Goal: Task Accomplishment & Management: Use online tool/utility

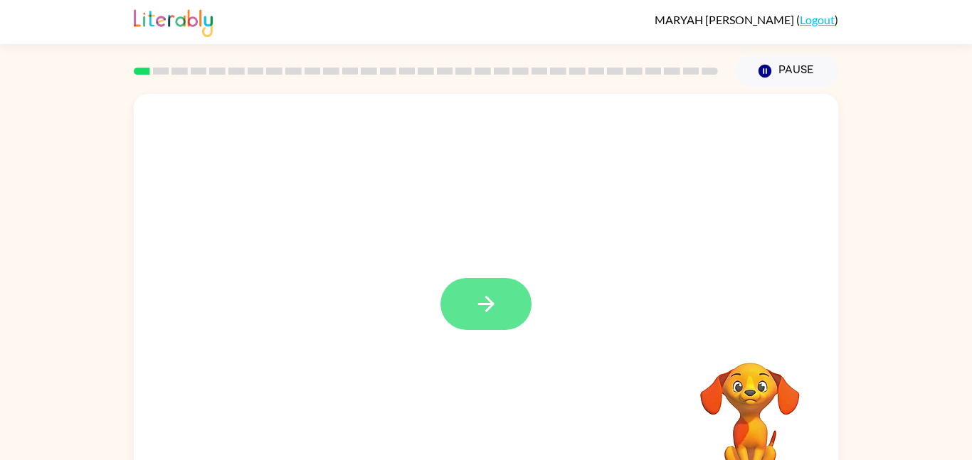
click at [499, 305] on button "button" at bounding box center [485, 304] width 91 height 52
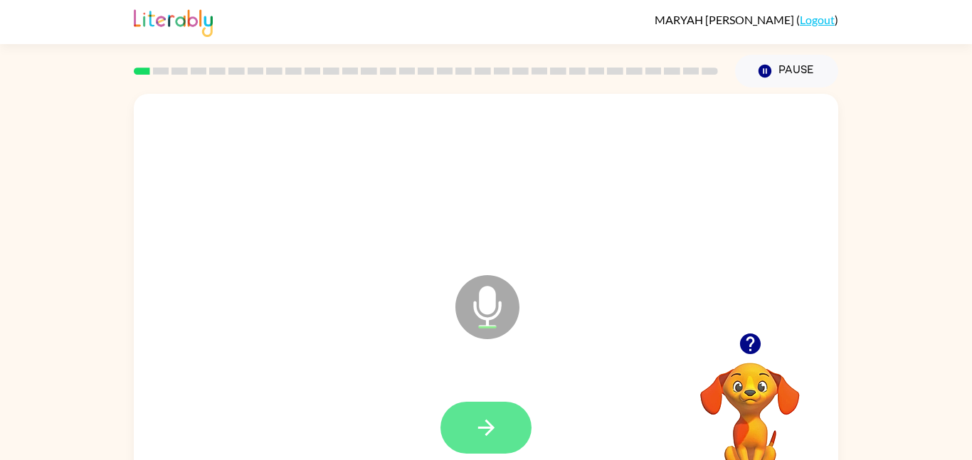
click at [498, 422] on icon "button" at bounding box center [486, 427] width 25 height 25
click at [496, 431] on icon "button" at bounding box center [486, 427] width 25 height 25
click at [518, 435] on button "button" at bounding box center [485, 428] width 91 height 52
click at [459, 435] on button "button" at bounding box center [485, 428] width 91 height 52
click at [505, 435] on button "button" at bounding box center [485, 428] width 91 height 52
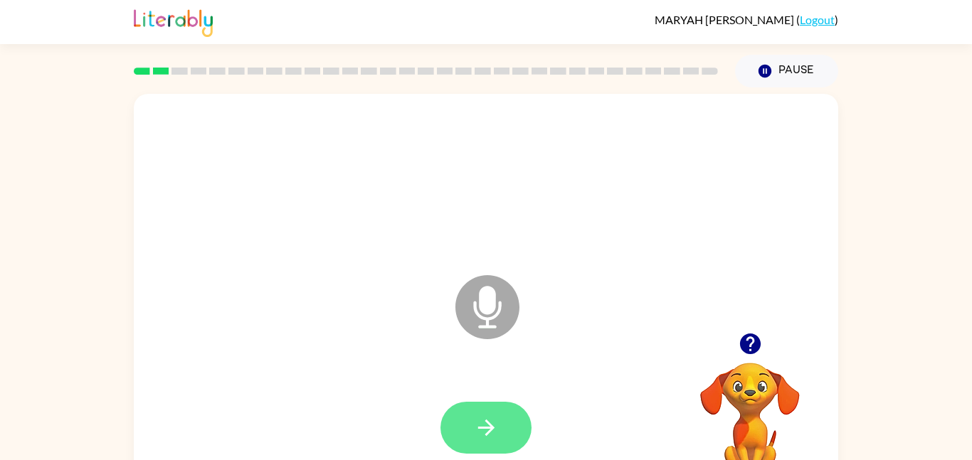
click at [504, 440] on button "button" at bounding box center [485, 428] width 91 height 52
click at [506, 432] on button "button" at bounding box center [485, 428] width 91 height 52
click at [522, 432] on button "button" at bounding box center [485, 428] width 91 height 52
click at [501, 429] on button "button" at bounding box center [485, 428] width 91 height 52
click at [507, 438] on button "button" at bounding box center [485, 428] width 91 height 52
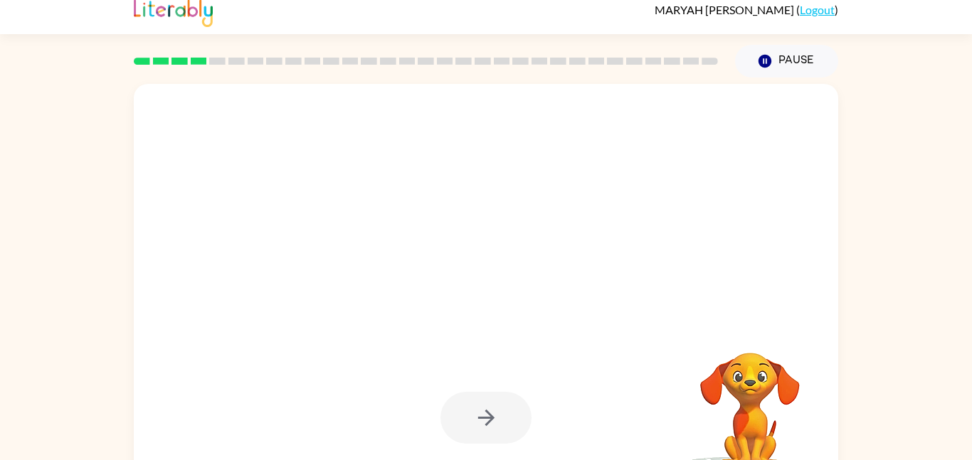
scroll to position [40, 0]
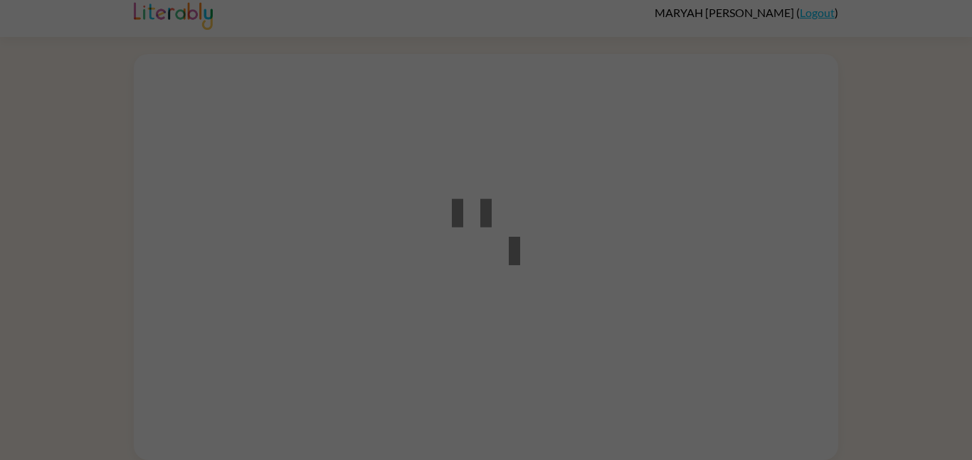
scroll to position [7, 0]
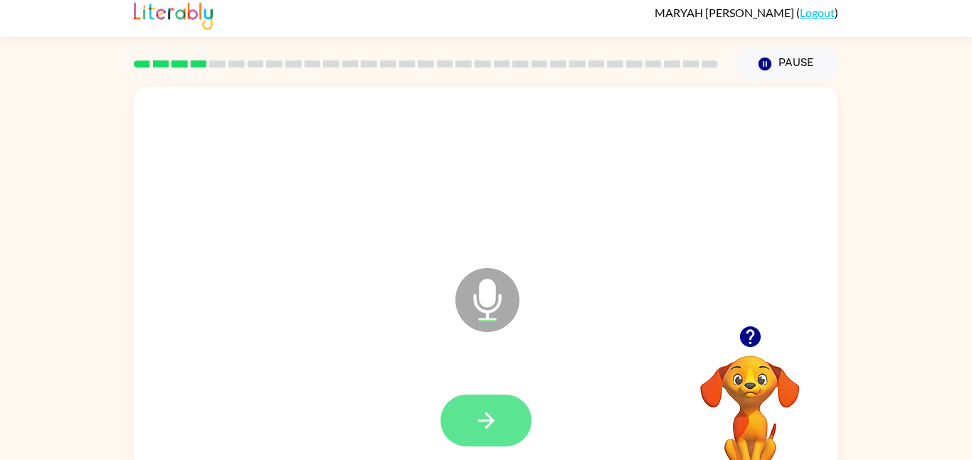
click at [504, 400] on button "button" at bounding box center [485, 421] width 91 height 52
click at [492, 428] on icon "button" at bounding box center [486, 420] width 25 height 25
click at [469, 422] on button "button" at bounding box center [485, 421] width 91 height 52
click at [462, 408] on button "button" at bounding box center [485, 421] width 91 height 52
click at [509, 415] on button "button" at bounding box center [485, 421] width 91 height 52
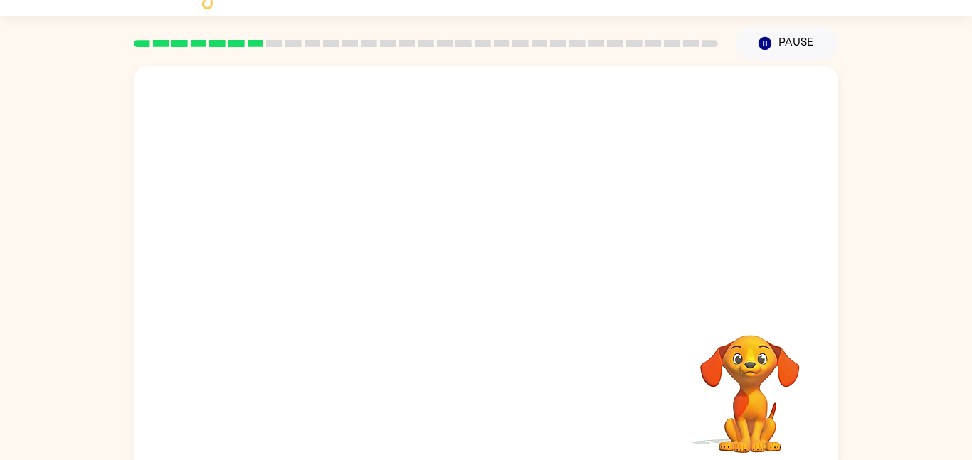
scroll to position [40, 0]
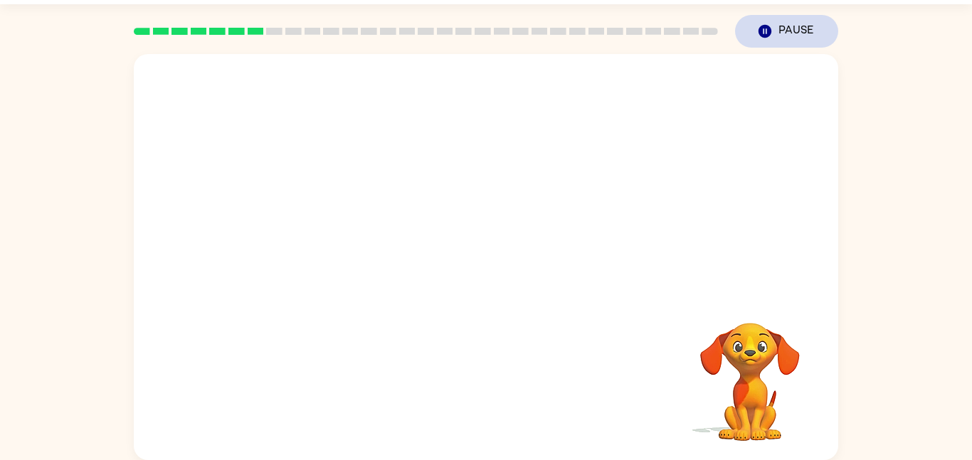
click at [768, 25] on icon "Pause" at bounding box center [765, 31] width 16 height 16
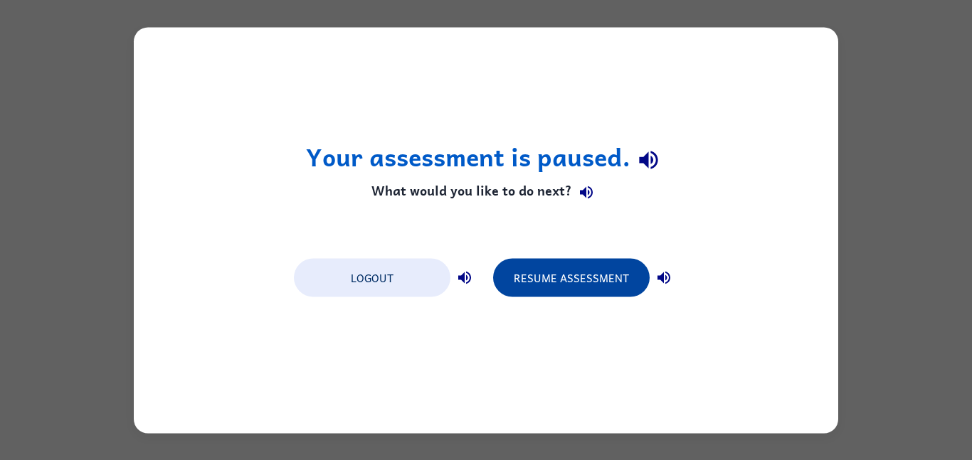
click at [595, 284] on button "Resume Assessment" at bounding box center [571, 277] width 156 height 38
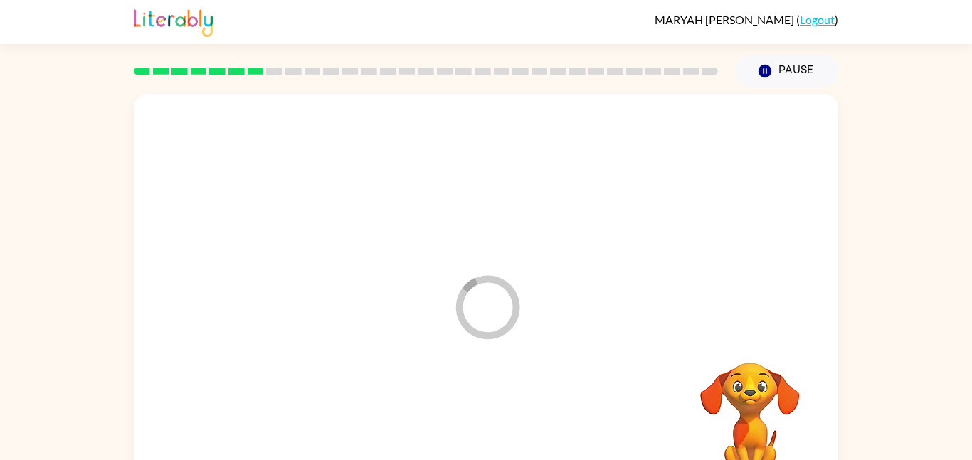
click at [473, 309] on icon "Loader Your response is being sent to our graders" at bounding box center [487, 307] width 85 height 85
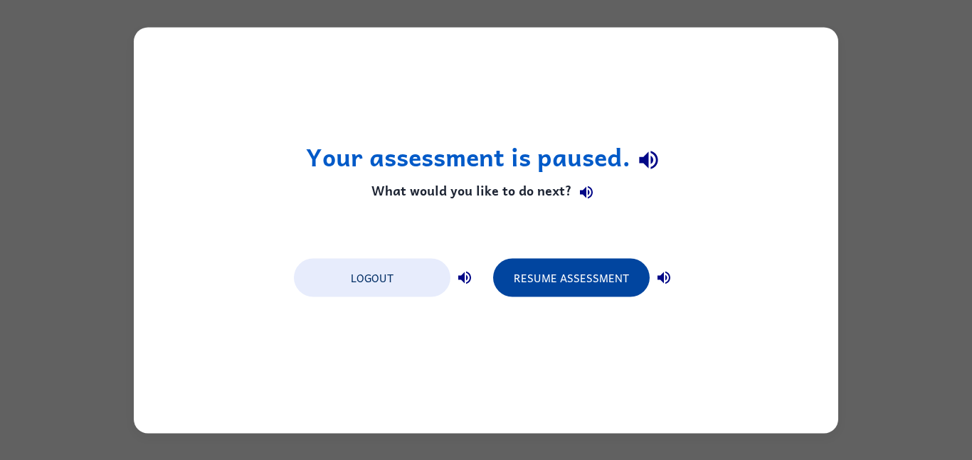
click at [605, 271] on button "Resume Assessment" at bounding box center [571, 277] width 156 height 38
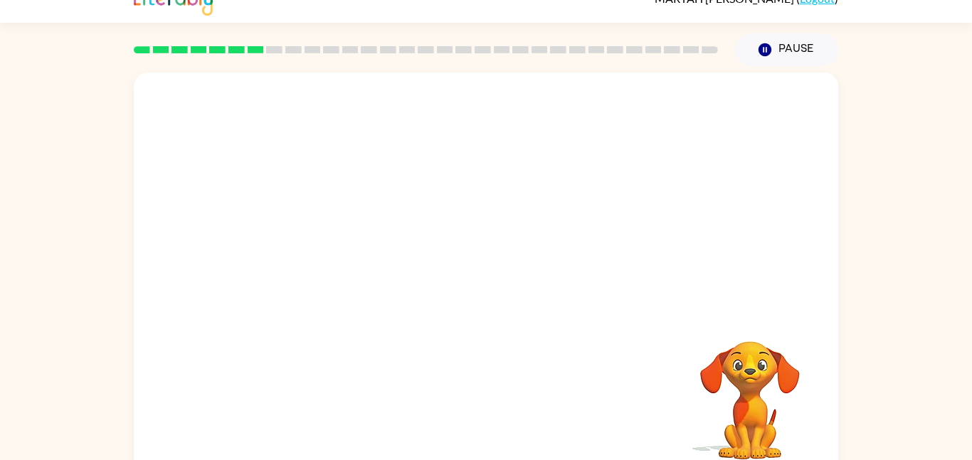
scroll to position [13, 0]
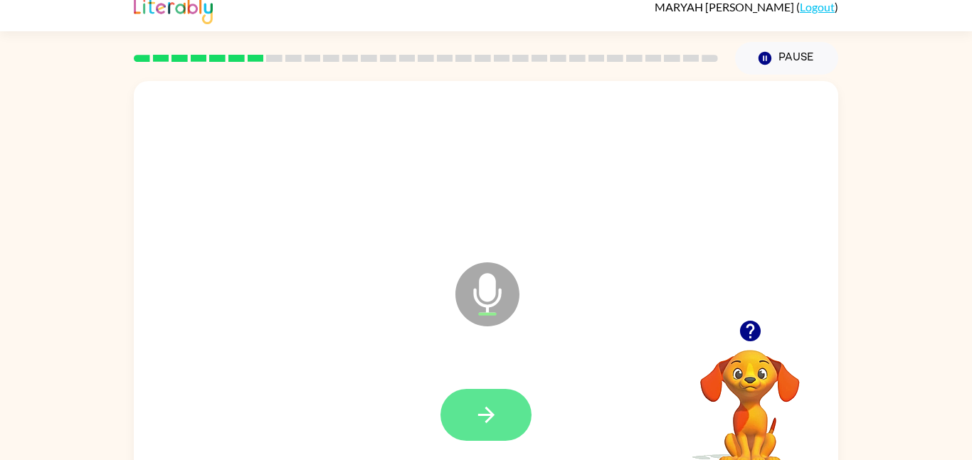
click at [496, 403] on icon "button" at bounding box center [486, 415] width 25 height 25
click at [493, 420] on icon "button" at bounding box center [486, 415] width 25 height 25
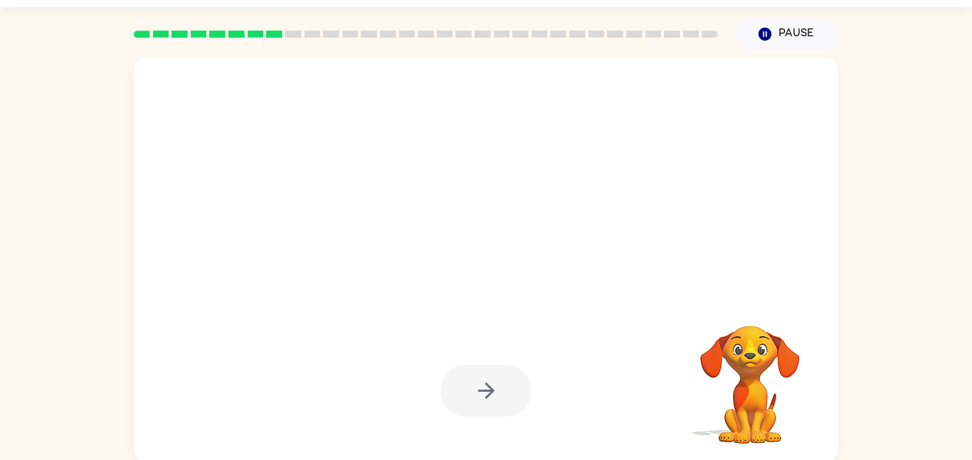
scroll to position [40, 0]
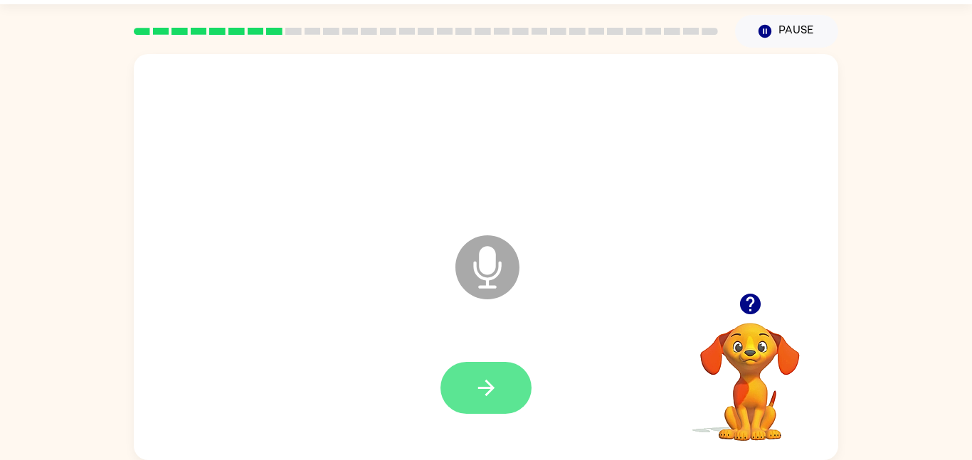
click at [491, 385] on icon "button" at bounding box center [486, 388] width 25 height 25
click at [505, 392] on button "button" at bounding box center [485, 388] width 91 height 52
click at [526, 384] on button "button" at bounding box center [485, 388] width 91 height 52
click at [504, 384] on button "button" at bounding box center [485, 388] width 91 height 52
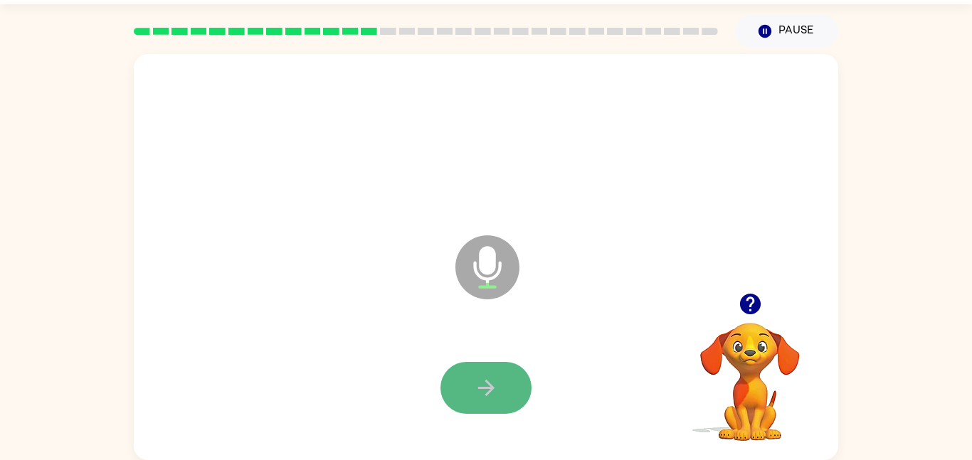
click at [488, 411] on button "button" at bounding box center [485, 388] width 91 height 52
click at [490, 403] on button "button" at bounding box center [485, 388] width 91 height 52
click at [463, 366] on button "button" at bounding box center [485, 388] width 91 height 52
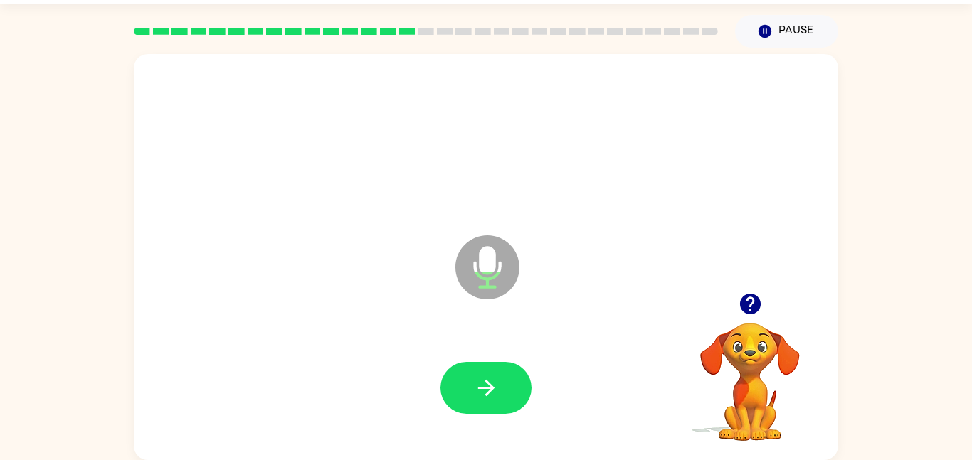
click at [462, 368] on button "button" at bounding box center [485, 388] width 91 height 52
click at [743, 305] on icon "button" at bounding box center [749, 304] width 21 height 21
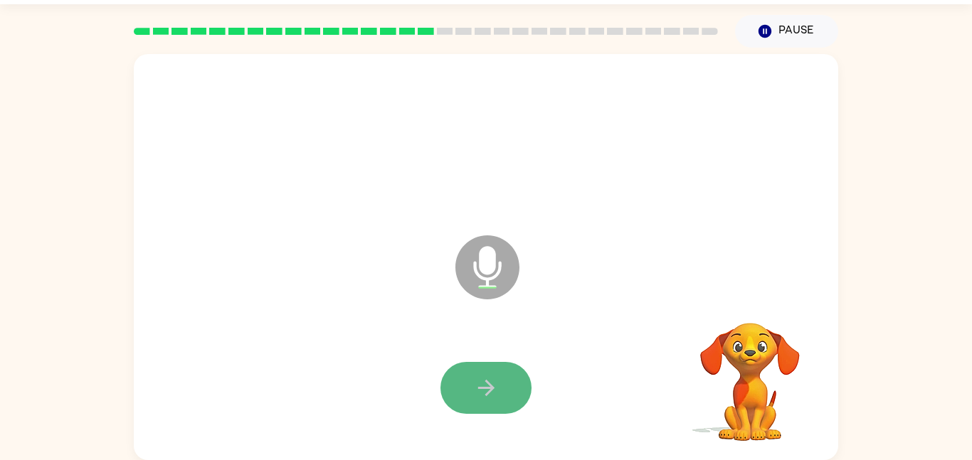
click at [497, 404] on button "button" at bounding box center [485, 388] width 91 height 52
click at [483, 393] on icon "button" at bounding box center [486, 388] width 25 height 25
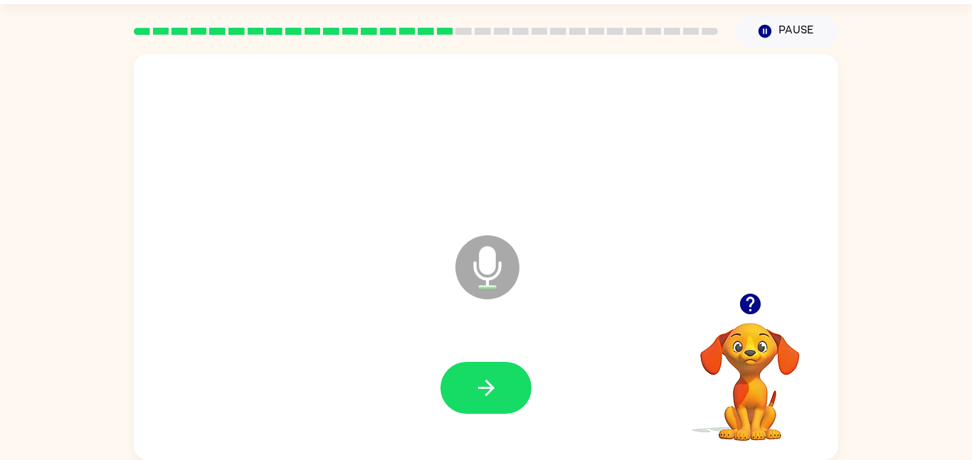
click at [483, 393] on icon "button" at bounding box center [486, 388] width 25 height 25
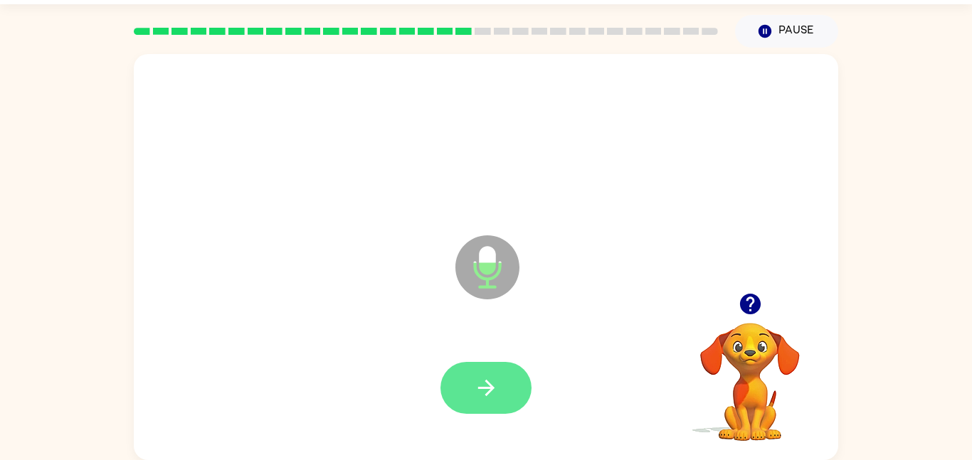
click at [498, 371] on button "button" at bounding box center [485, 388] width 91 height 52
click at [500, 398] on button "button" at bounding box center [485, 388] width 91 height 52
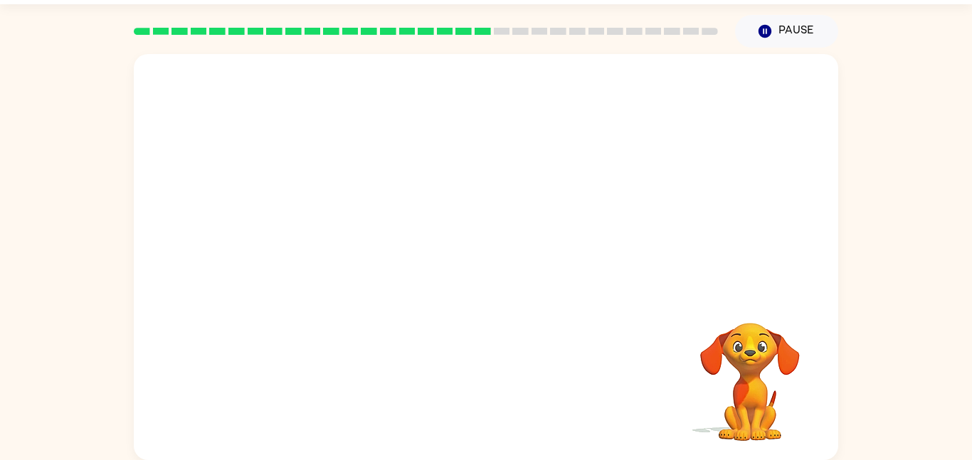
click at [63, 257] on div "Your browser must support playing .mp4 files to use Literably. Please try using…" at bounding box center [486, 254] width 972 height 413
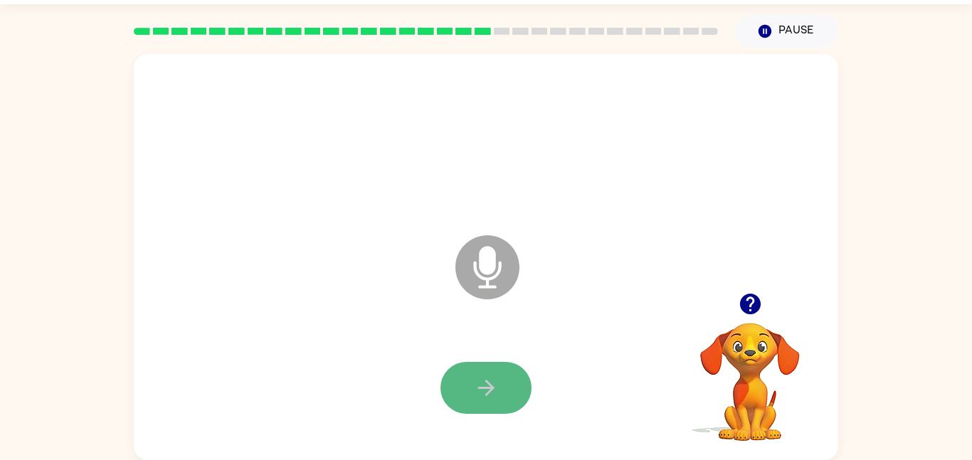
click at [479, 405] on button "button" at bounding box center [485, 388] width 91 height 52
click at [527, 402] on button "button" at bounding box center [485, 388] width 91 height 52
click at [454, 326] on icon "Microphone The Microphone is here when it is your turn to talk" at bounding box center [558, 285] width 213 height 107
click at [469, 382] on button "button" at bounding box center [485, 388] width 91 height 52
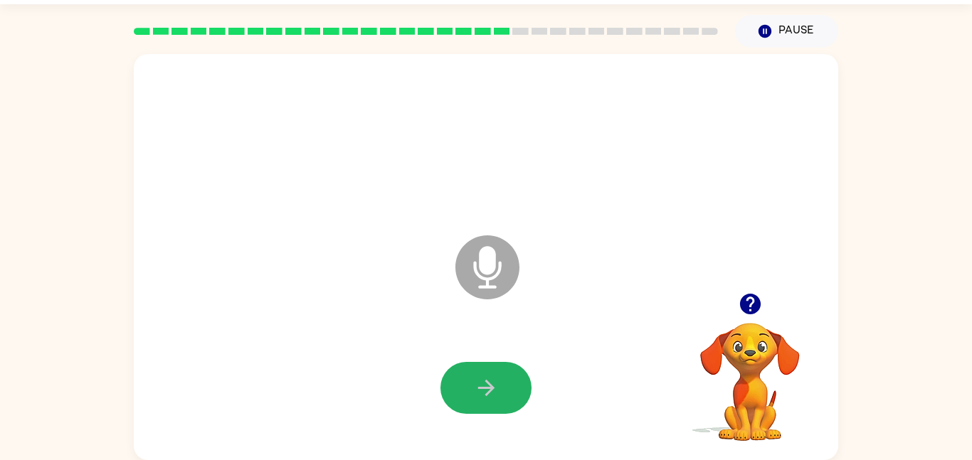
click at [469, 382] on button "button" at bounding box center [485, 388] width 91 height 52
click at [486, 374] on button "button" at bounding box center [485, 388] width 91 height 52
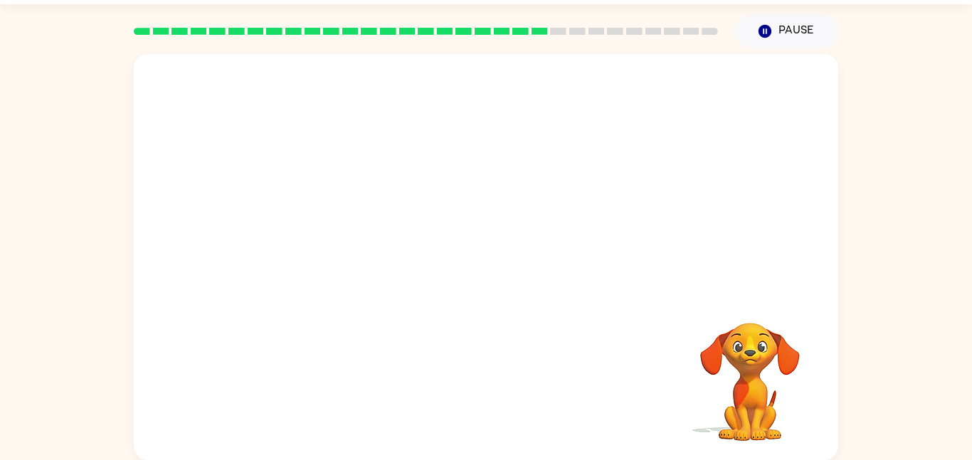
click at [440, 376] on div at bounding box center [486, 388] width 676 height 117
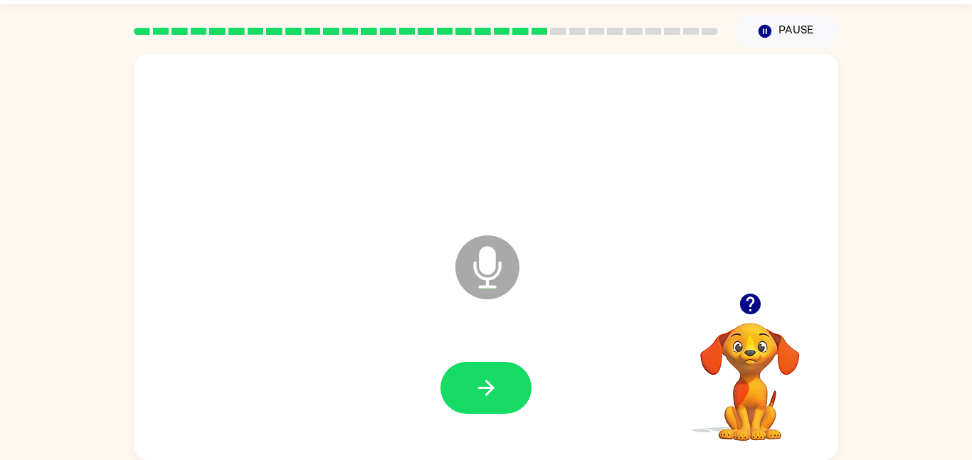
click at [441, 376] on div at bounding box center [485, 388] width 91 height 52
click at [442, 412] on div at bounding box center [485, 388] width 91 height 52
click at [464, 386] on button "button" at bounding box center [485, 388] width 91 height 52
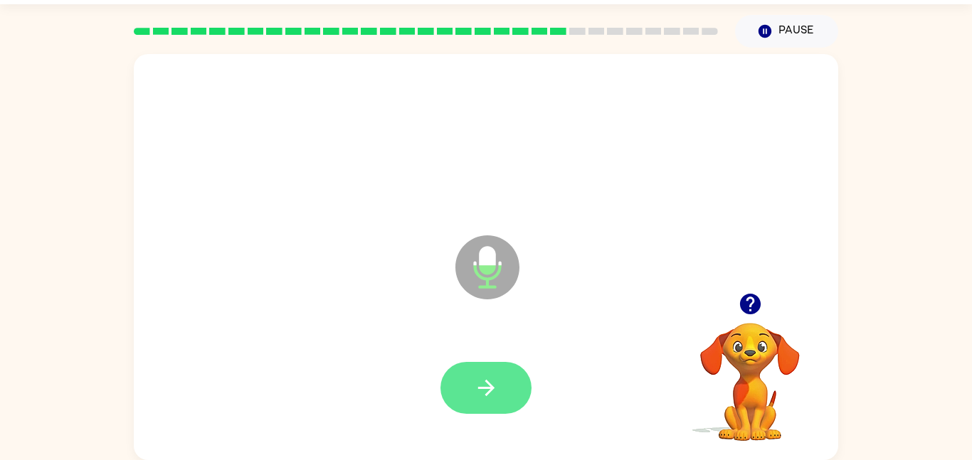
click at [467, 388] on button "button" at bounding box center [485, 388] width 91 height 52
click at [482, 389] on icon "button" at bounding box center [486, 388] width 25 height 25
click at [509, 394] on button "button" at bounding box center [485, 388] width 91 height 52
click at [496, 373] on button "button" at bounding box center [485, 388] width 91 height 52
click at [510, 373] on button "button" at bounding box center [485, 388] width 91 height 52
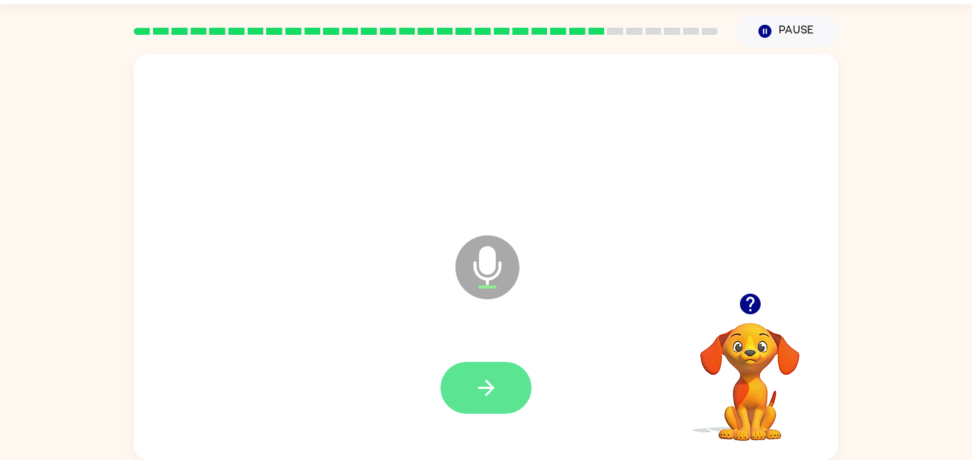
click at [516, 380] on button "button" at bounding box center [485, 388] width 91 height 52
click at [510, 386] on button "button" at bounding box center [485, 388] width 91 height 52
click at [509, 376] on button "button" at bounding box center [485, 388] width 91 height 52
click at [506, 377] on button "button" at bounding box center [485, 388] width 91 height 52
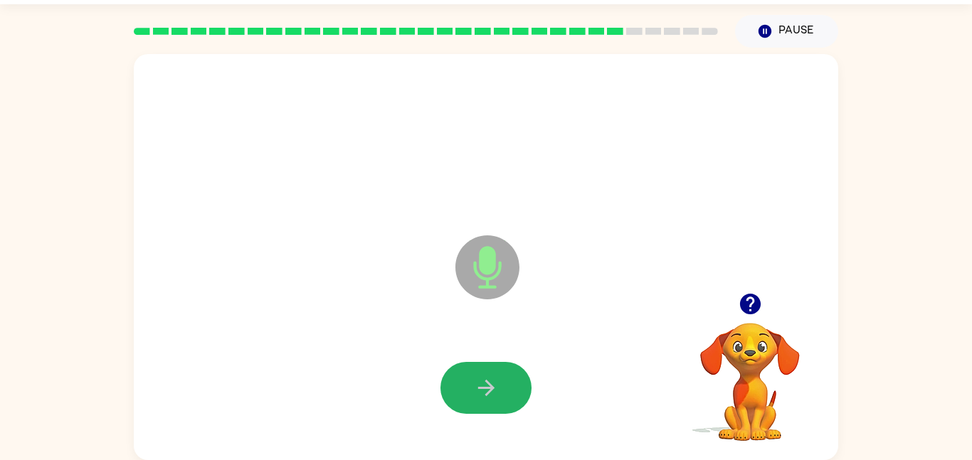
click at [506, 377] on button "button" at bounding box center [485, 388] width 91 height 52
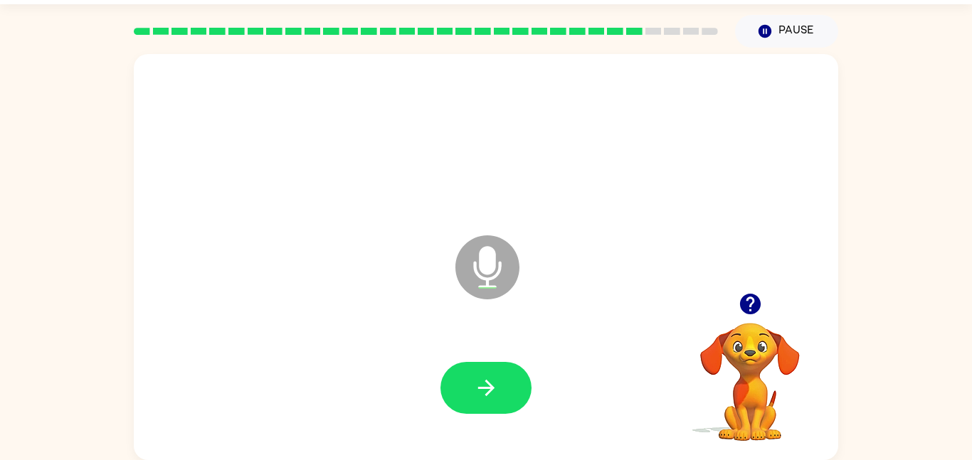
click at [506, 377] on button "button" at bounding box center [485, 388] width 91 height 52
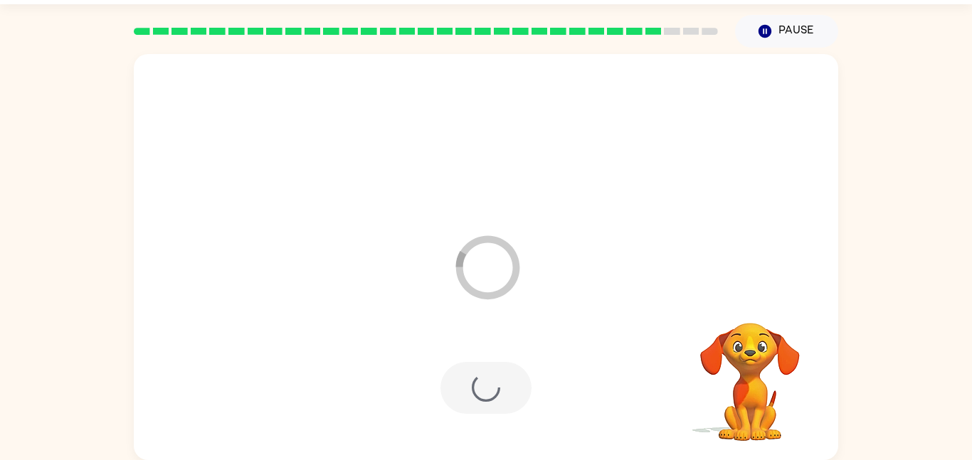
click at [506, 377] on div at bounding box center [485, 388] width 91 height 52
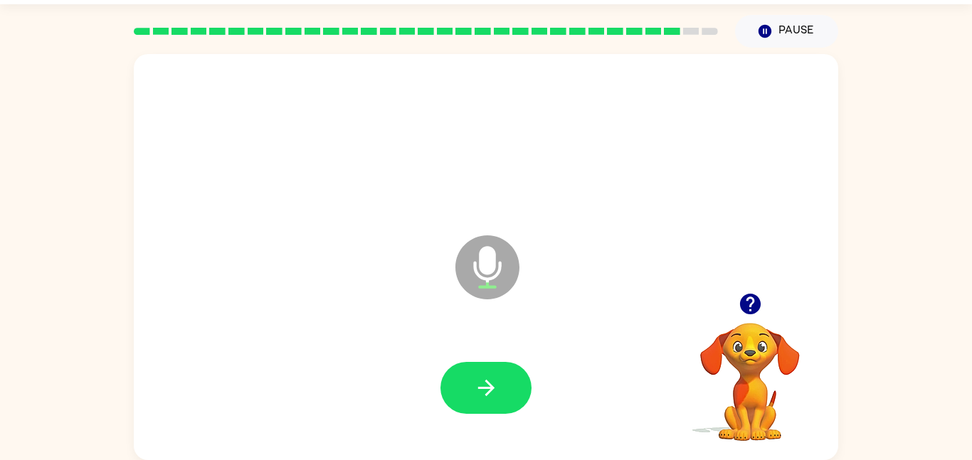
click at [506, 377] on button "button" at bounding box center [485, 388] width 91 height 52
click at [485, 400] on button "button" at bounding box center [485, 388] width 91 height 52
click at [488, 403] on button "button" at bounding box center [485, 388] width 91 height 52
click at [487, 403] on button "button" at bounding box center [485, 388] width 91 height 52
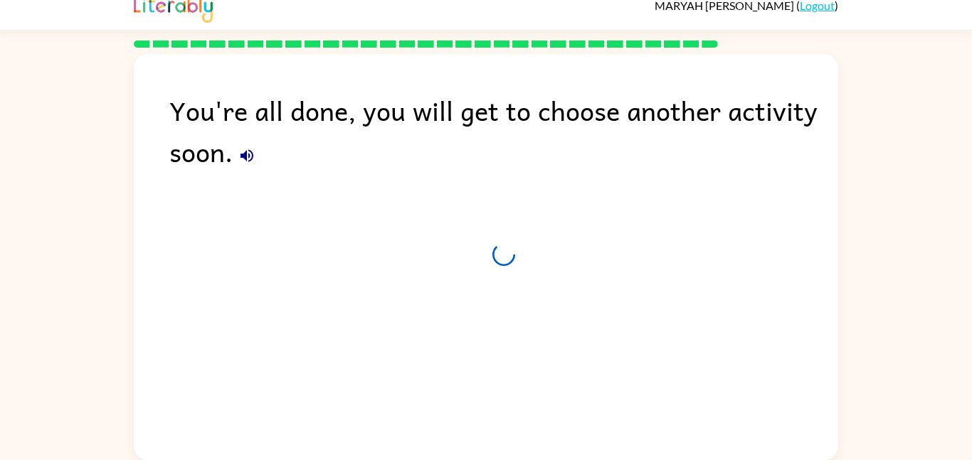
scroll to position [14, 0]
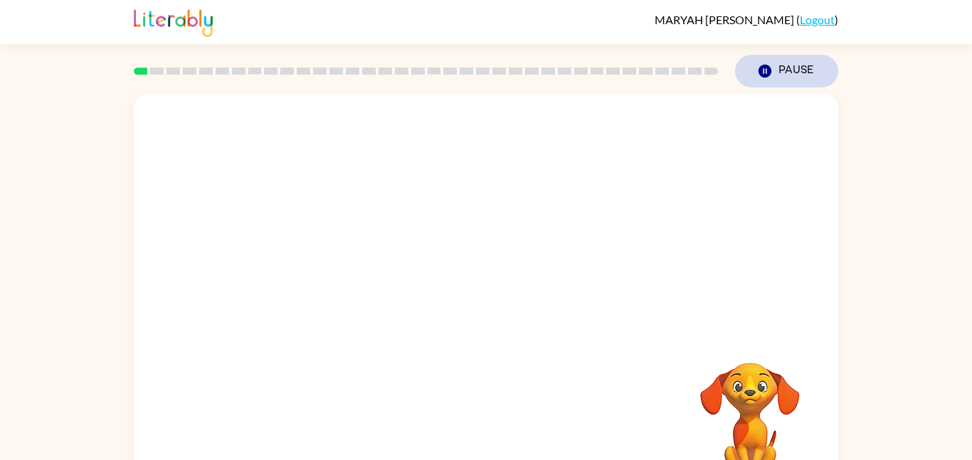
click at [796, 78] on button "Pause Pause" at bounding box center [786, 71] width 103 height 33
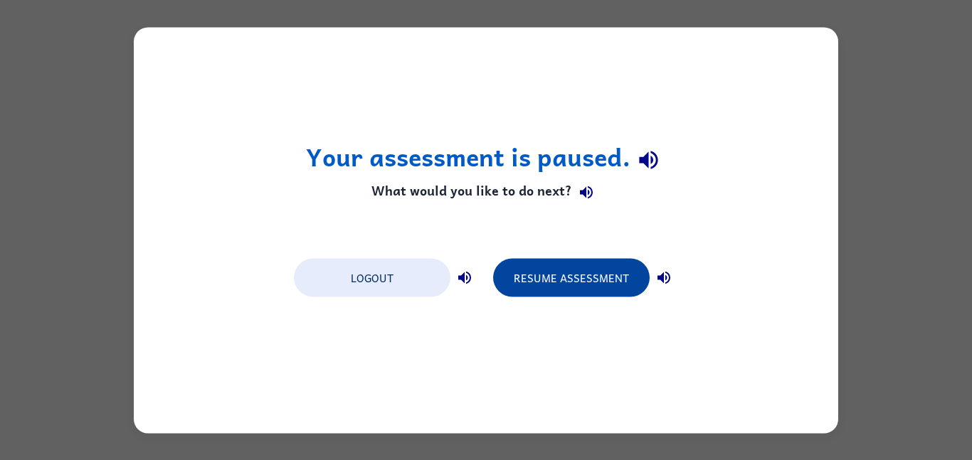
click at [576, 288] on button "Resume Assessment" at bounding box center [571, 277] width 156 height 38
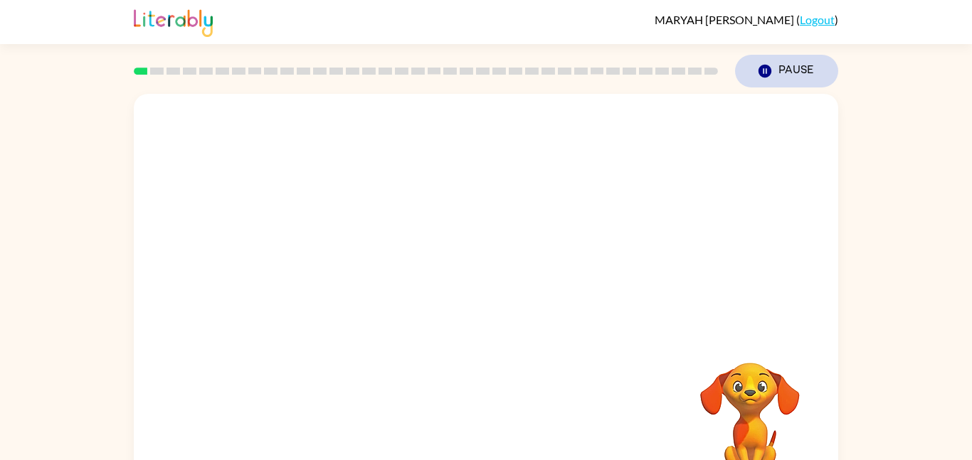
click at [767, 68] on icon "button" at bounding box center [764, 71] width 13 height 13
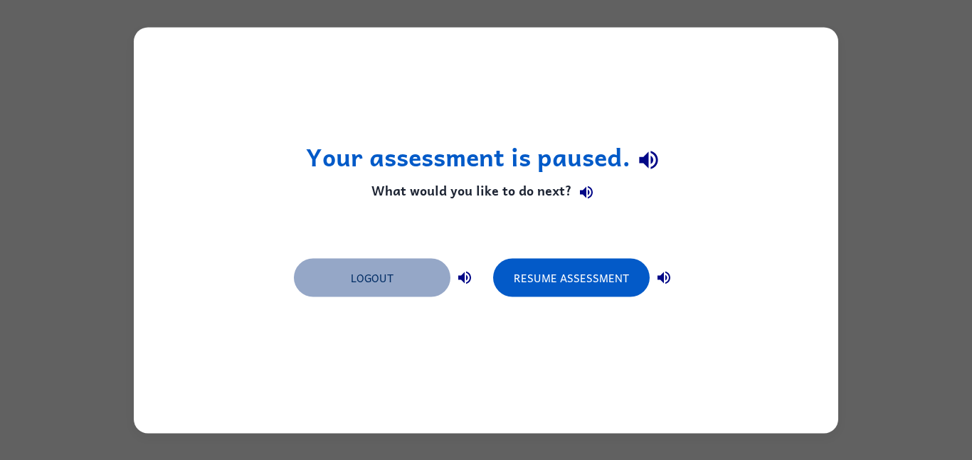
click at [413, 271] on button "Logout" at bounding box center [372, 277] width 156 height 38
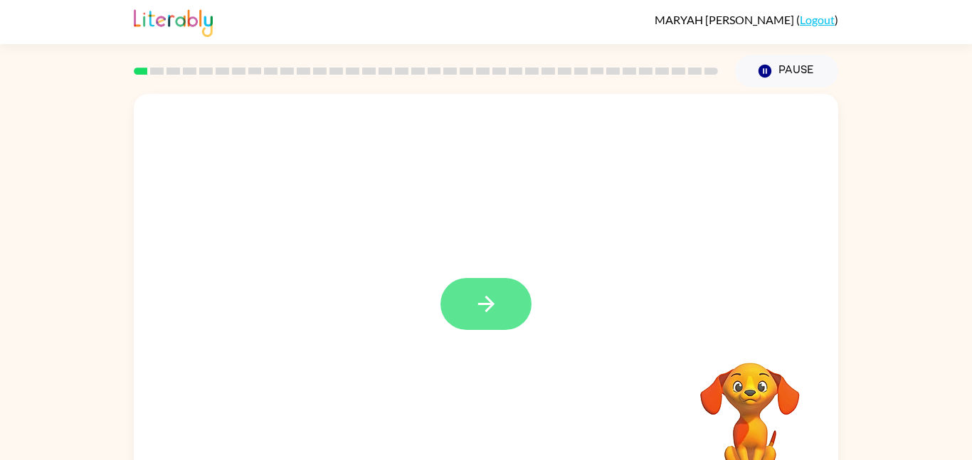
click at [504, 321] on button "button" at bounding box center [485, 304] width 91 height 52
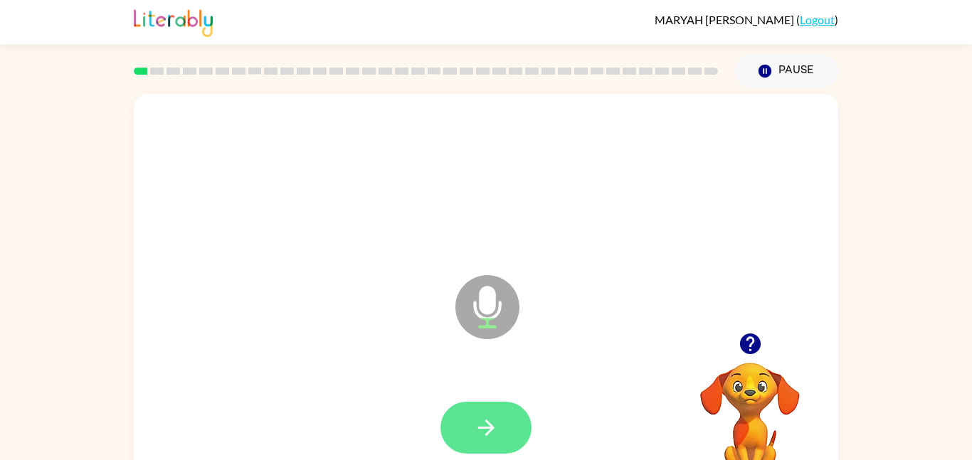
click at [514, 430] on button "button" at bounding box center [485, 428] width 91 height 52
click at [507, 439] on button "button" at bounding box center [485, 428] width 91 height 52
click at [447, 413] on button "button" at bounding box center [485, 428] width 91 height 52
click at [467, 431] on button "button" at bounding box center [485, 428] width 91 height 52
click at [469, 445] on button "button" at bounding box center [485, 428] width 91 height 52
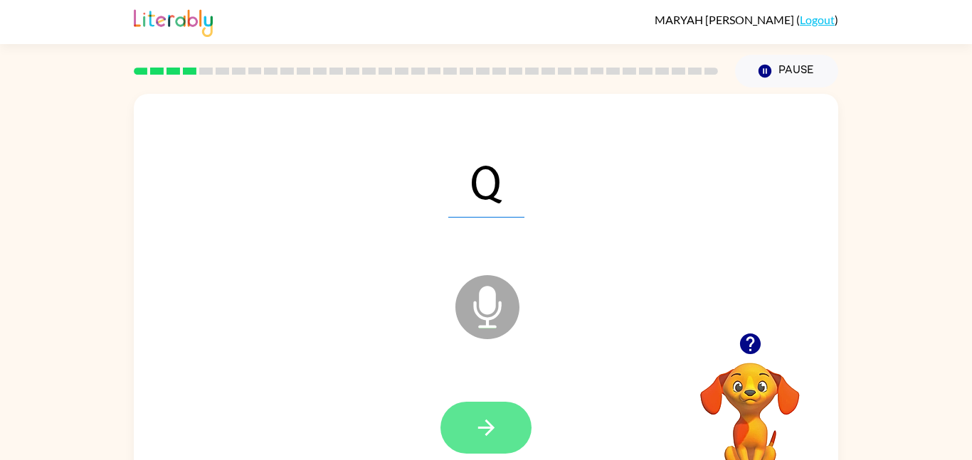
click at [511, 428] on button "button" at bounding box center [485, 428] width 91 height 52
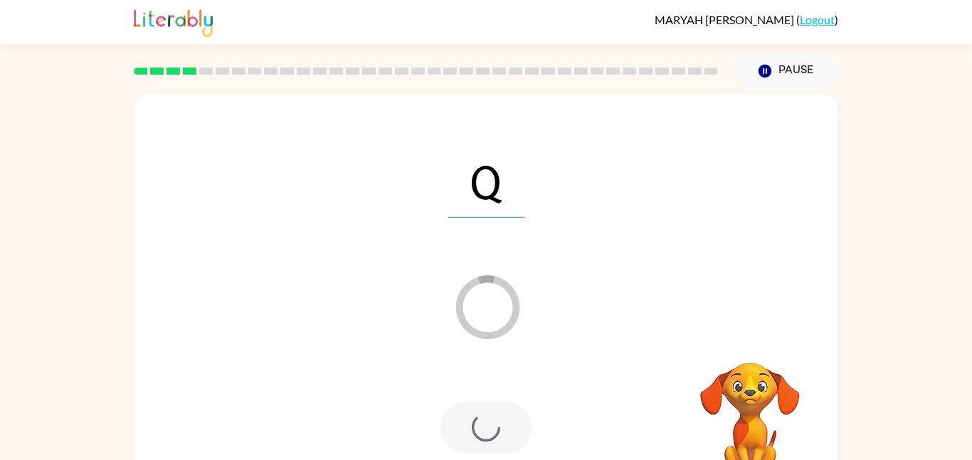
click at [509, 408] on div at bounding box center [485, 428] width 91 height 52
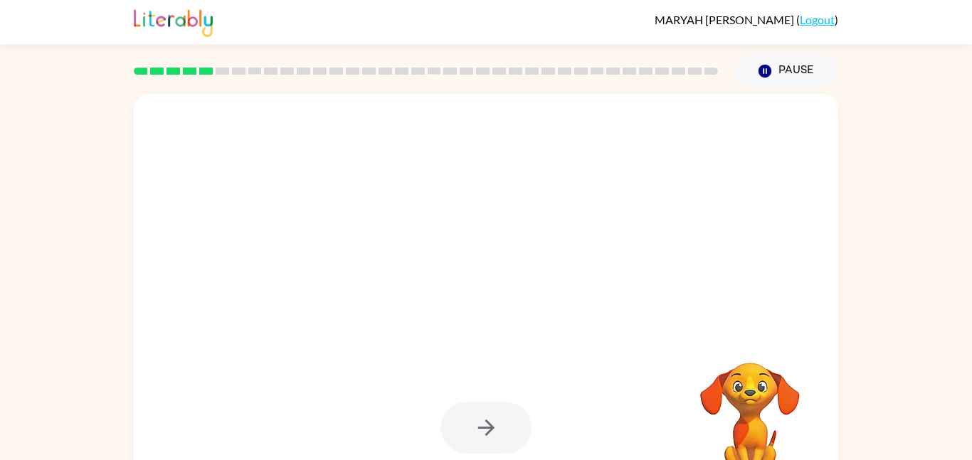
click at [287, 254] on div at bounding box center [451, 271] width 607 height 51
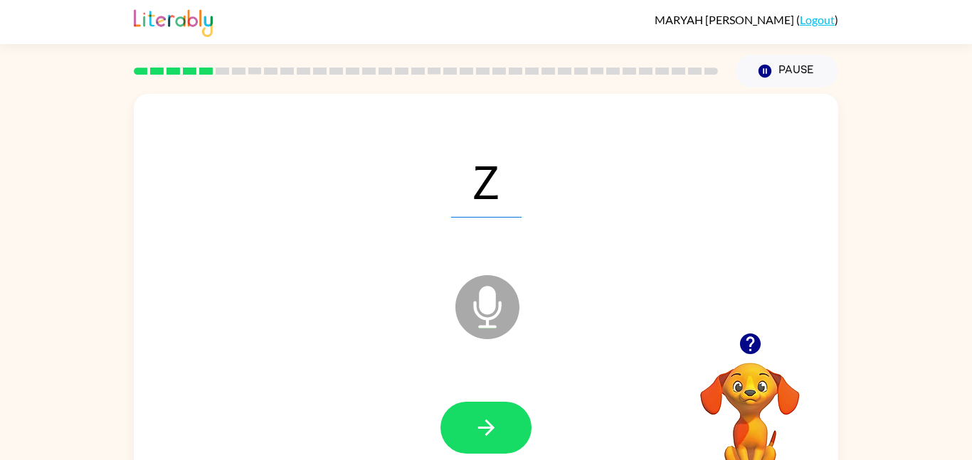
click at [287, 254] on div "Microphone The Microphone is here when it is your turn to talk" at bounding box center [451, 271] width 607 height 51
click at [487, 420] on icon "button" at bounding box center [486, 427] width 25 height 25
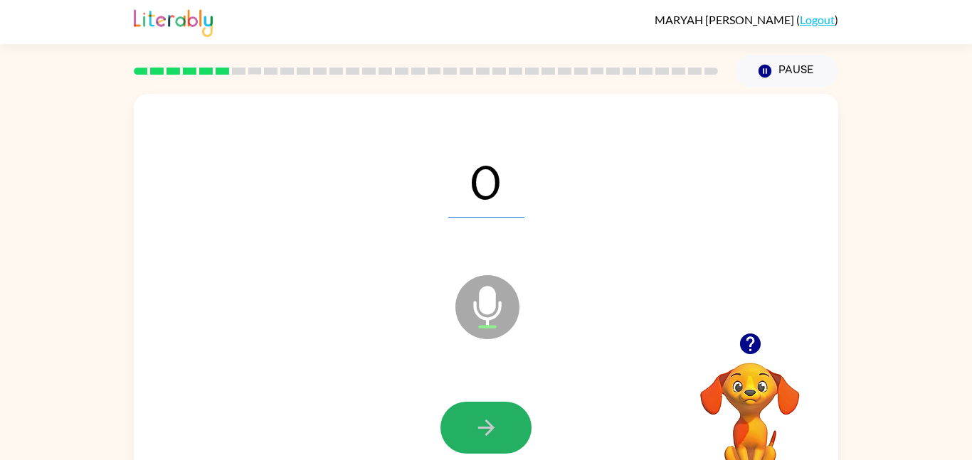
click at [487, 420] on icon "button" at bounding box center [486, 427] width 25 height 25
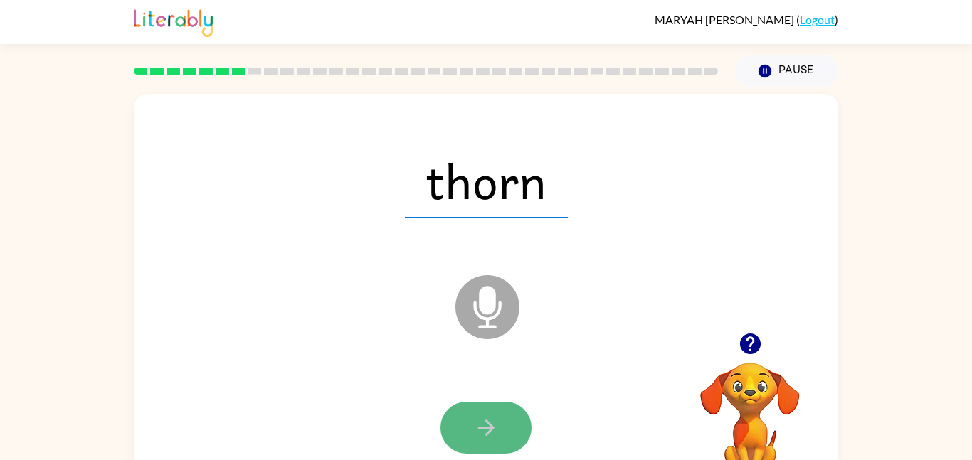
click at [513, 414] on button "button" at bounding box center [485, 428] width 91 height 52
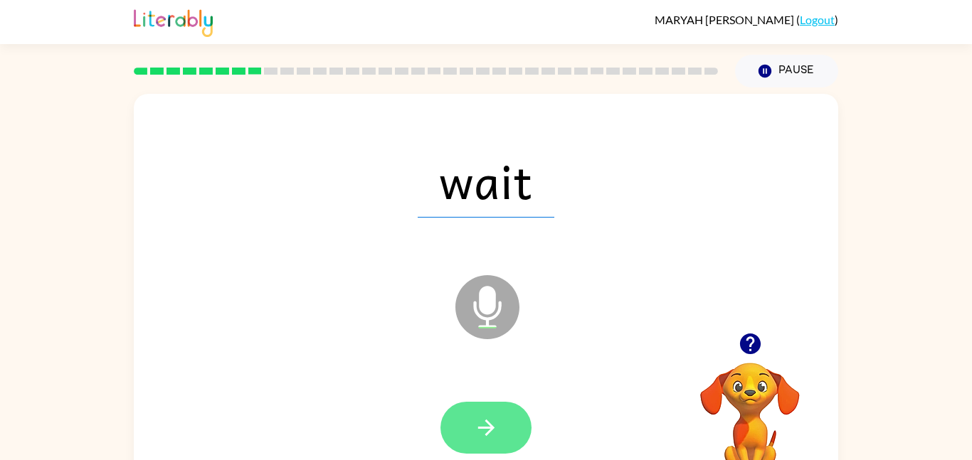
click at [452, 427] on button "button" at bounding box center [485, 428] width 91 height 52
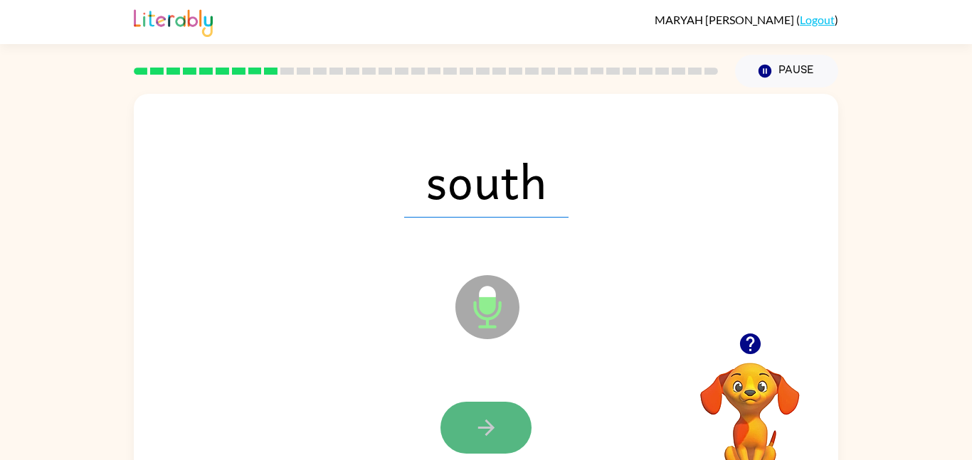
click at [451, 430] on button "button" at bounding box center [485, 428] width 91 height 52
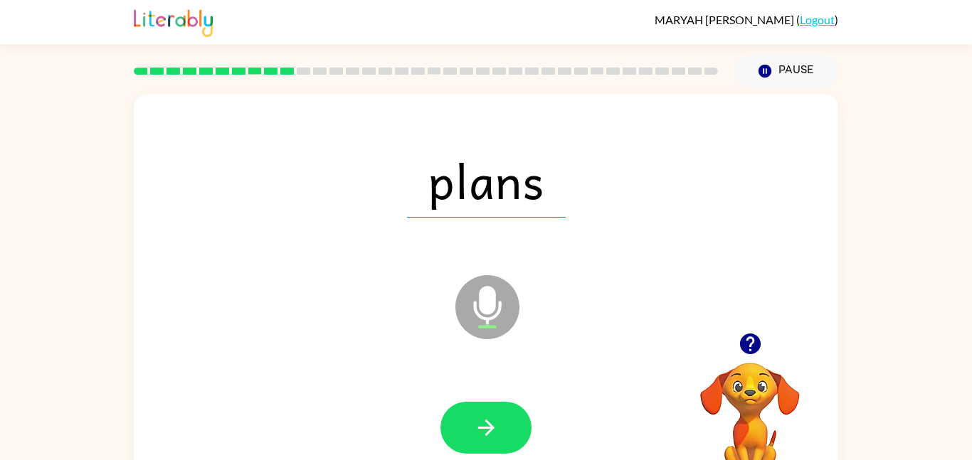
click at [532, 420] on div at bounding box center [486, 428] width 676 height 117
click at [474, 428] on icon "button" at bounding box center [486, 427] width 25 height 25
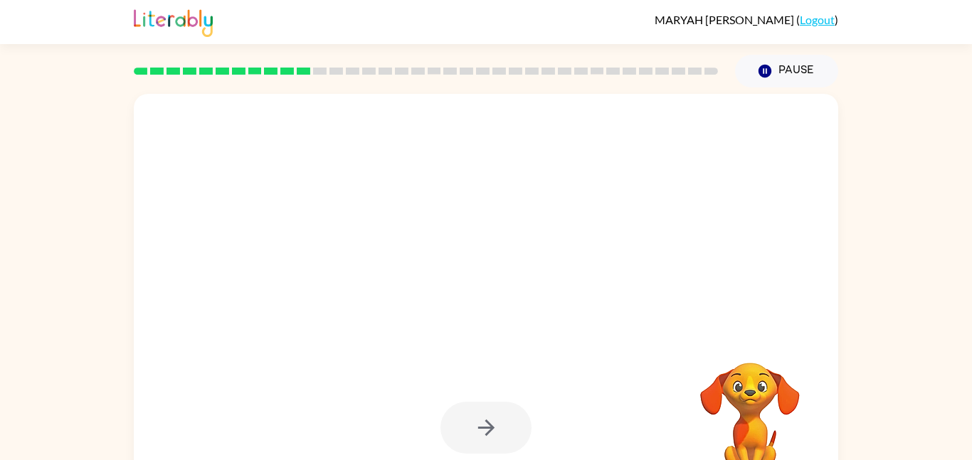
click at [474, 428] on div at bounding box center [485, 428] width 91 height 52
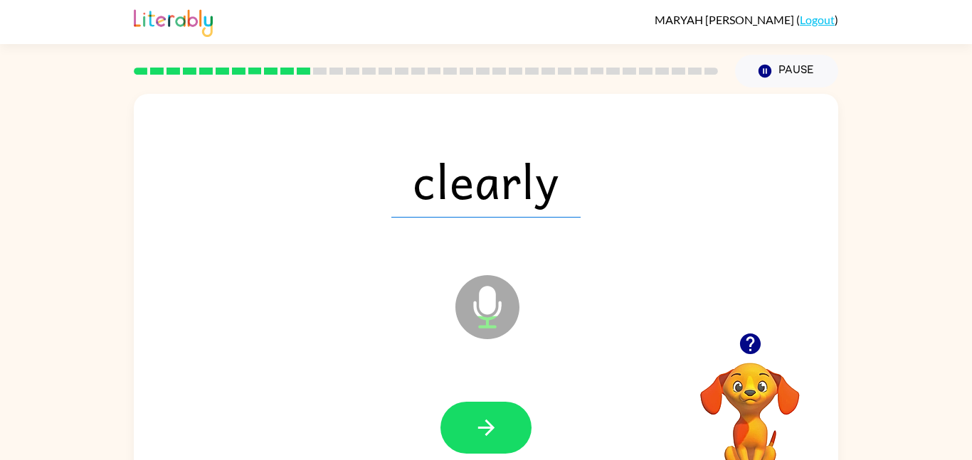
click at [474, 428] on icon "button" at bounding box center [486, 427] width 25 height 25
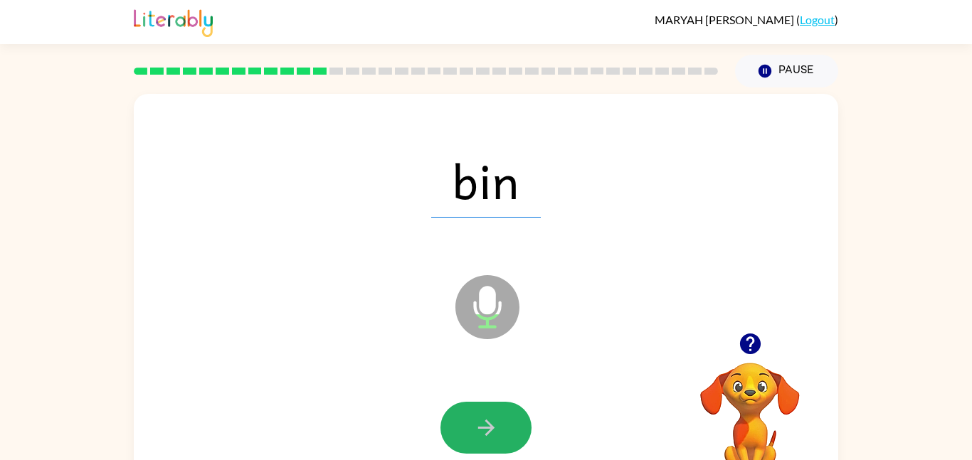
click at [474, 428] on icon "button" at bounding box center [486, 427] width 25 height 25
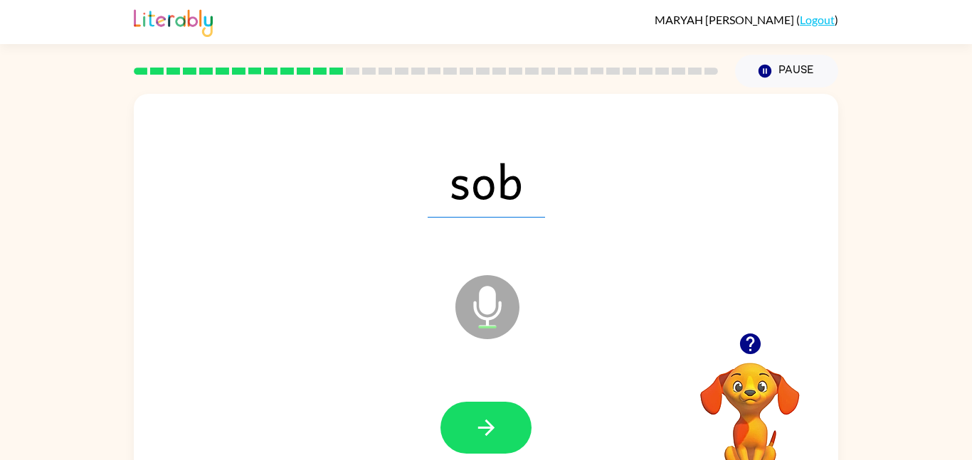
click at [476, 427] on icon "button" at bounding box center [486, 427] width 25 height 25
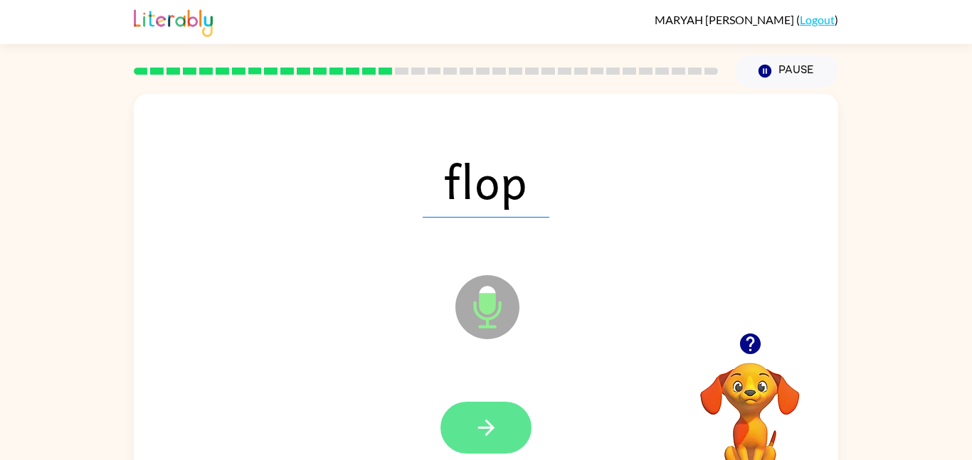
click at [485, 421] on icon "button" at bounding box center [485, 428] width 16 height 16
click at [477, 430] on icon "button" at bounding box center [486, 427] width 25 height 25
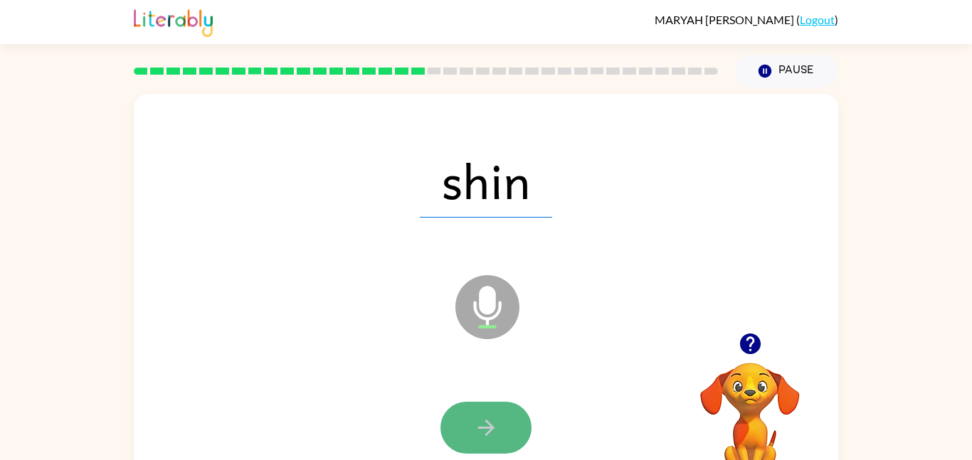
click at [474, 427] on icon "button" at bounding box center [486, 427] width 25 height 25
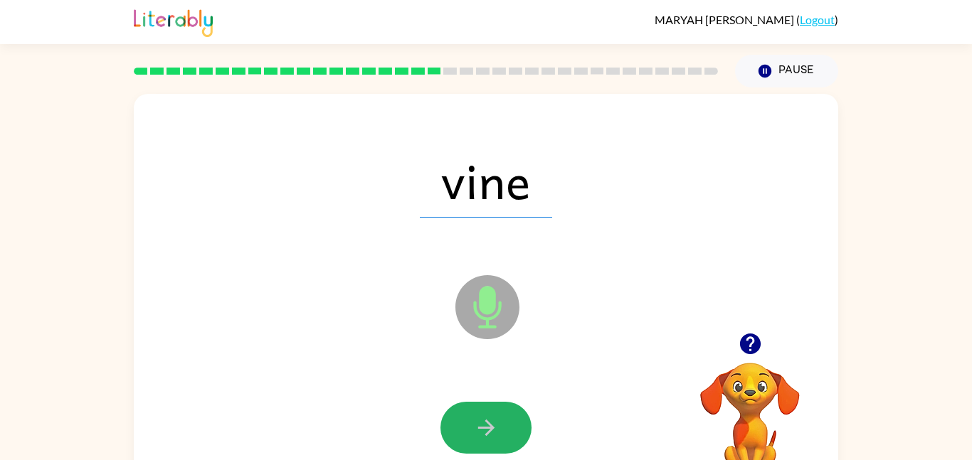
click at [474, 427] on icon "button" at bounding box center [486, 427] width 25 height 25
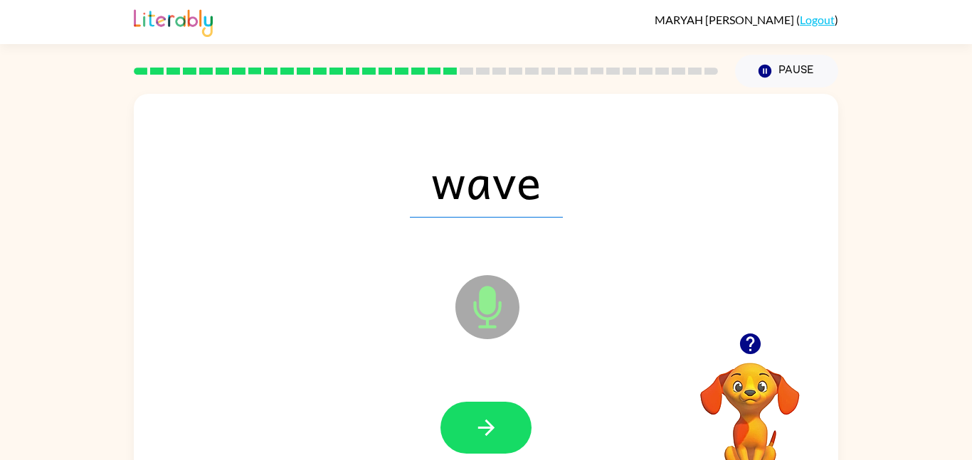
click at [474, 427] on icon "button" at bounding box center [486, 427] width 25 height 25
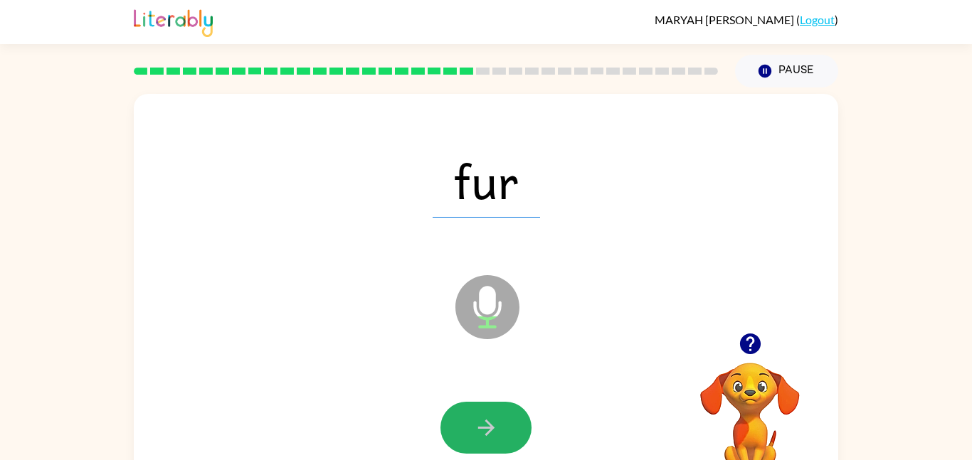
click at [474, 427] on icon "button" at bounding box center [486, 427] width 25 height 25
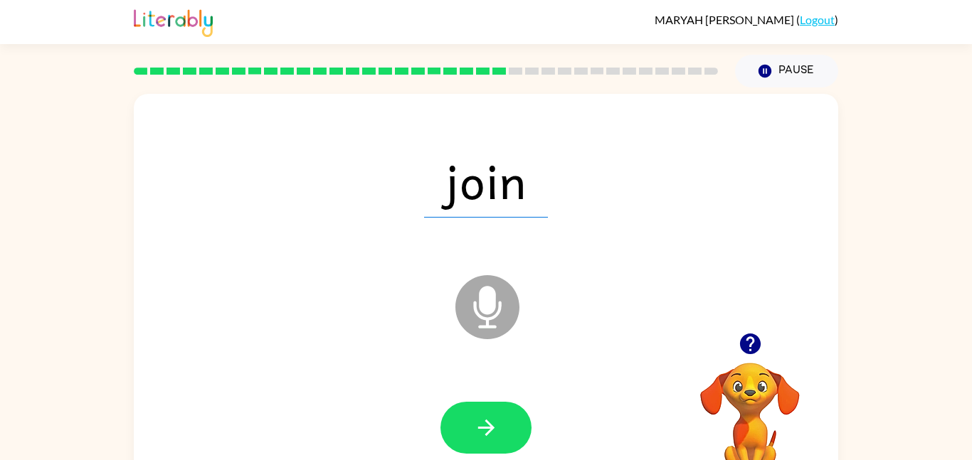
click at [474, 427] on icon "button" at bounding box center [486, 427] width 25 height 25
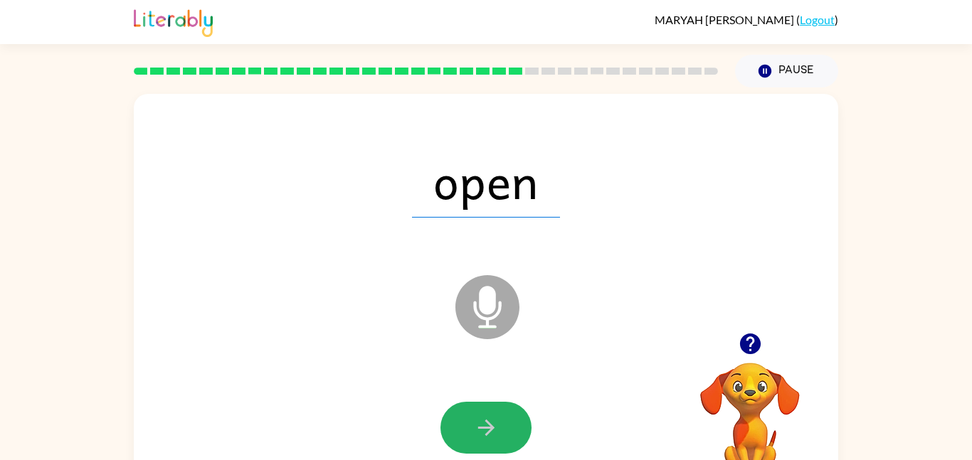
click at [474, 427] on icon "button" at bounding box center [486, 427] width 25 height 25
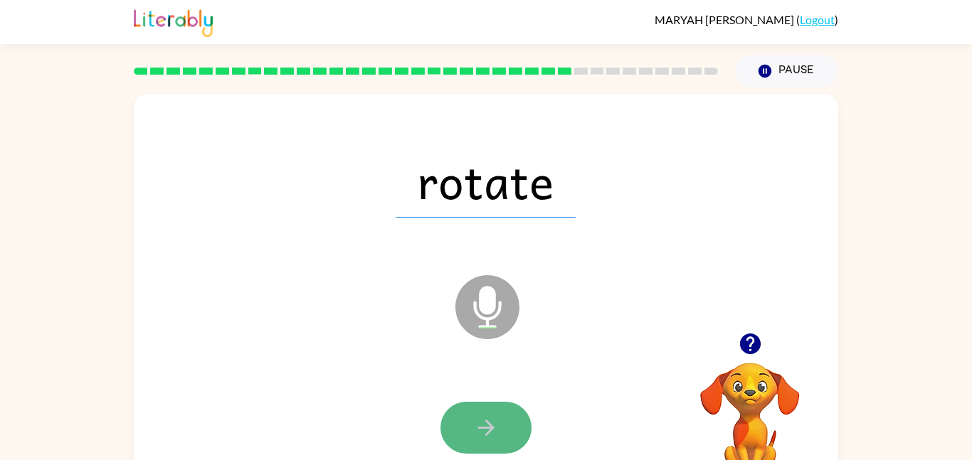
click at [502, 407] on button "button" at bounding box center [485, 428] width 91 height 52
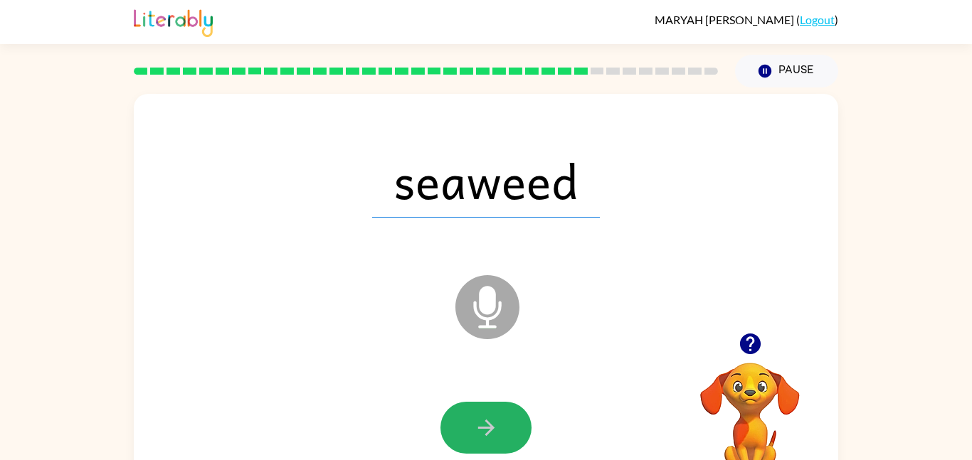
click at [502, 407] on button "button" at bounding box center [485, 428] width 91 height 52
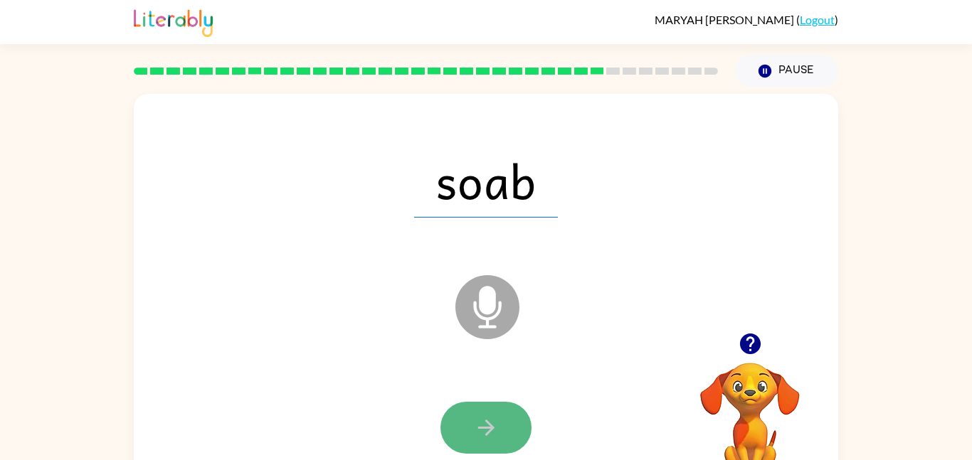
click at [469, 420] on button "button" at bounding box center [485, 428] width 91 height 52
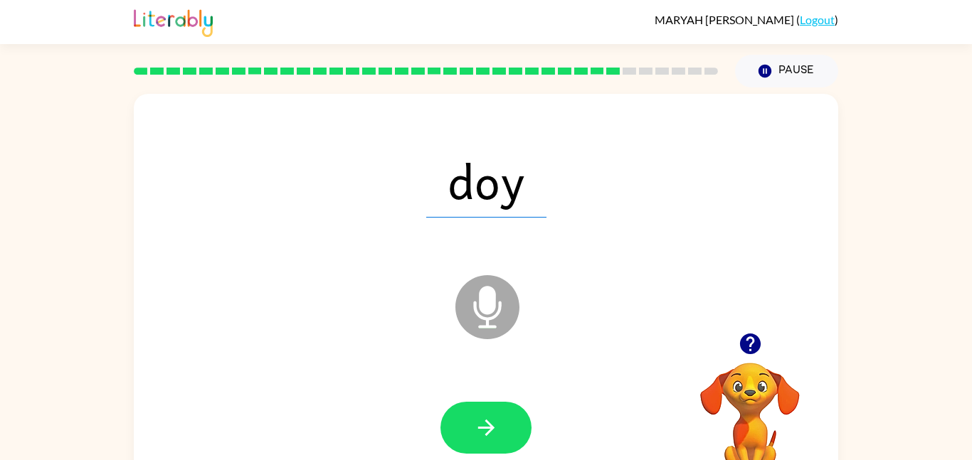
click at [482, 398] on div at bounding box center [486, 428] width 676 height 117
click at [482, 418] on icon "button" at bounding box center [486, 427] width 25 height 25
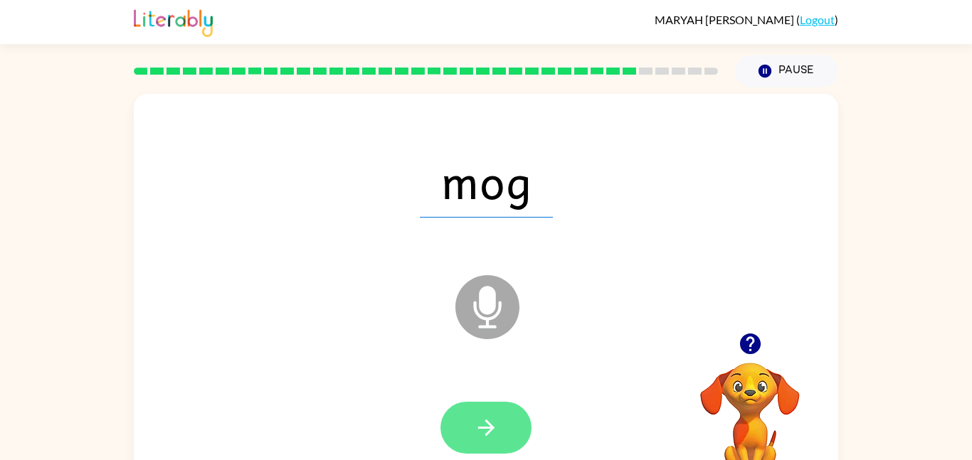
click at [482, 408] on button "button" at bounding box center [485, 428] width 91 height 52
click at [482, 408] on div at bounding box center [485, 428] width 91 height 52
click at [482, 410] on button "button" at bounding box center [485, 428] width 91 height 52
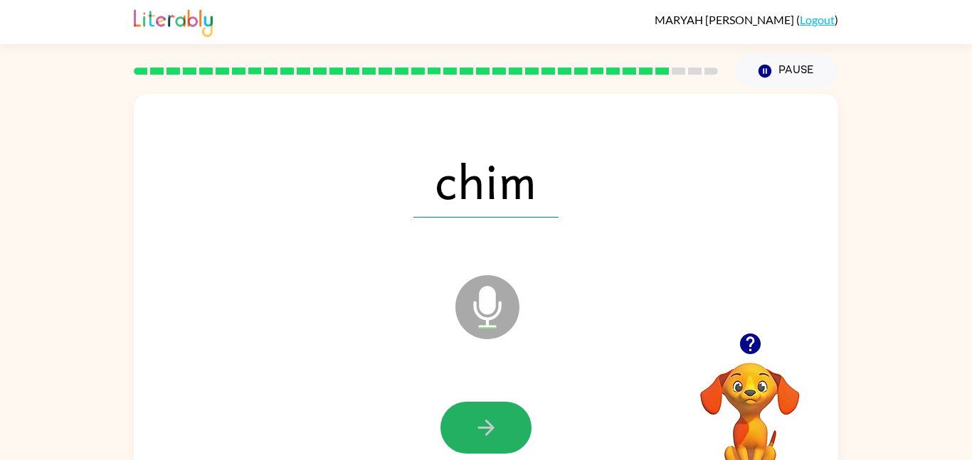
click at [482, 408] on button "button" at bounding box center [485, 428] width 91 height 52
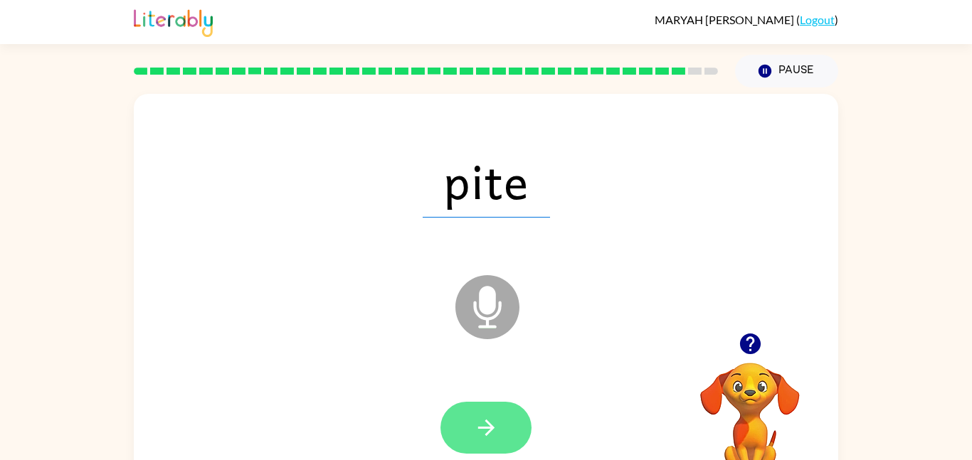
click at [472, 408] on button "button" at bounding box center [485, 428] width 91 height 52
click at [474, 415] on icon "button" at bounding box center [486, 427] width 25 height 25
